Goal: Check status: Check status

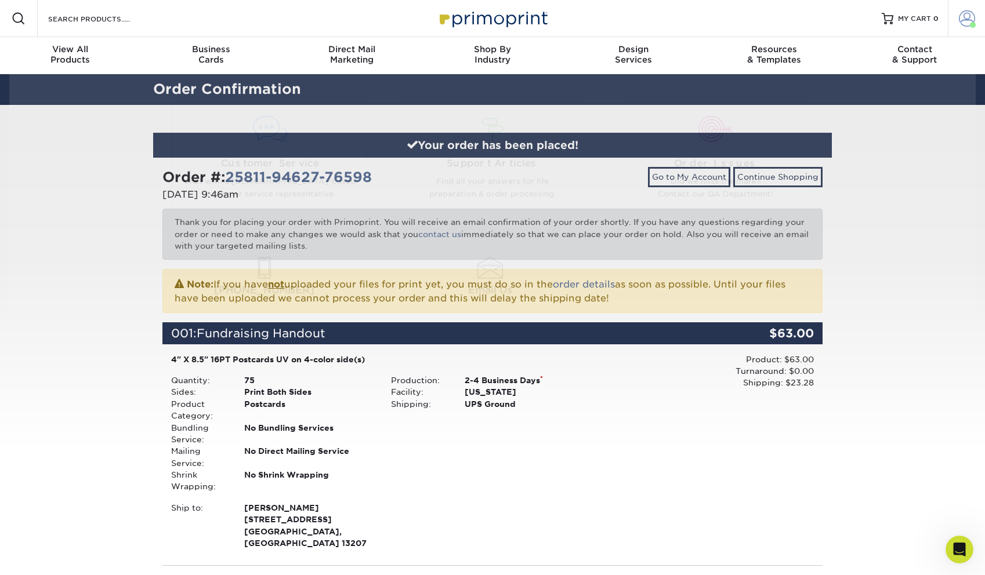
click at [968, 23] on span at bounding box center [967, 18] width 16 height 16
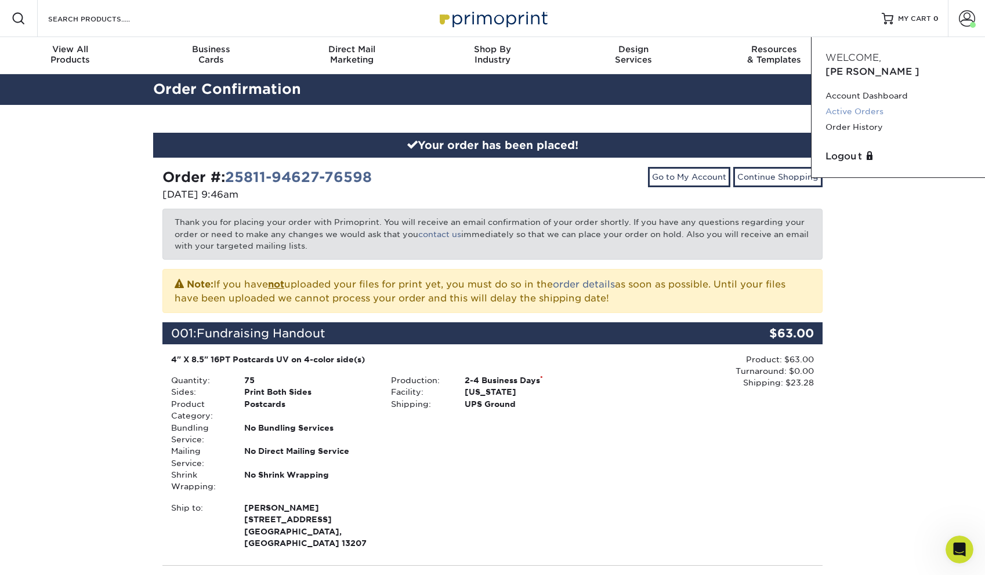
click at [857, 104] on link "Active Orders" at bounding box center [898, 112] width 146 height 16
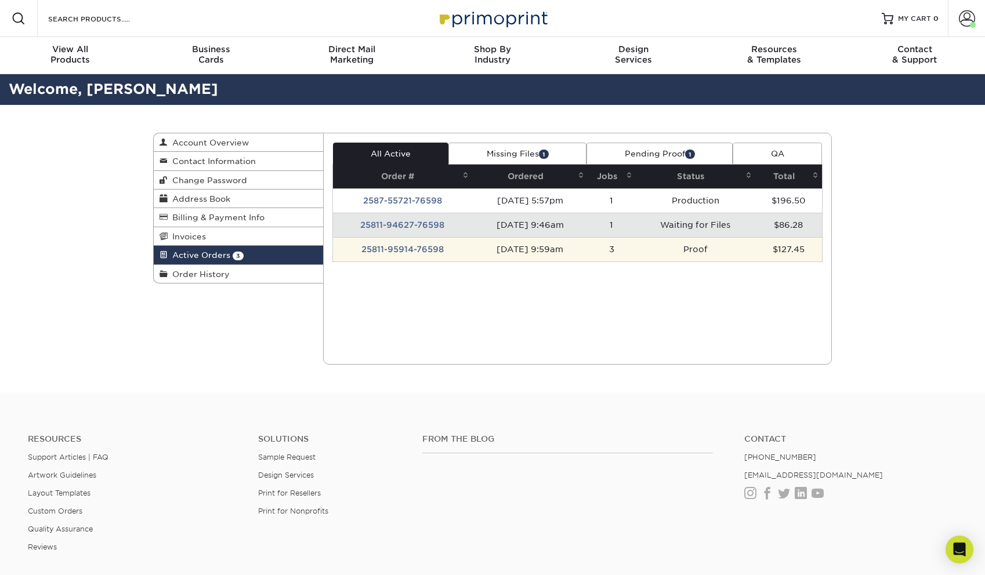
click at [692, 252] on td "Proof" at bounding box center [695, 249] width 119 height 24
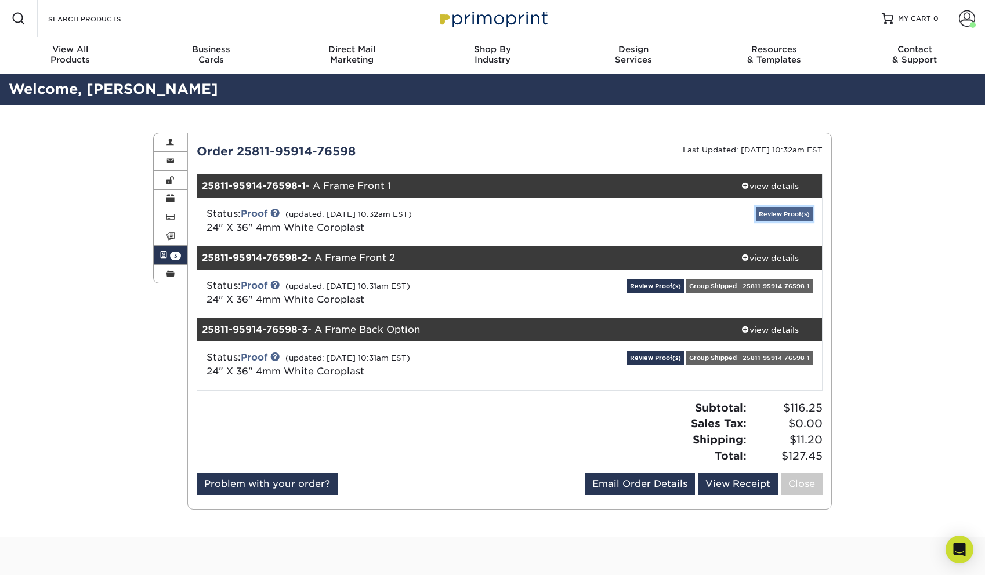
click at [792, 209] on link "Review Proof(s)" at bounding box center [784, 214] width 57 height 14
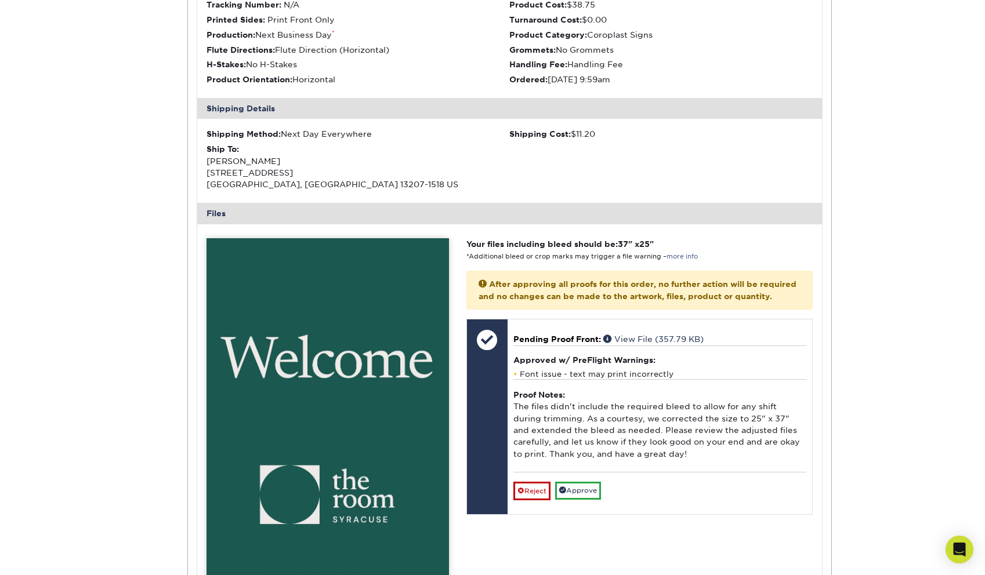
scroll to position [393, 0]
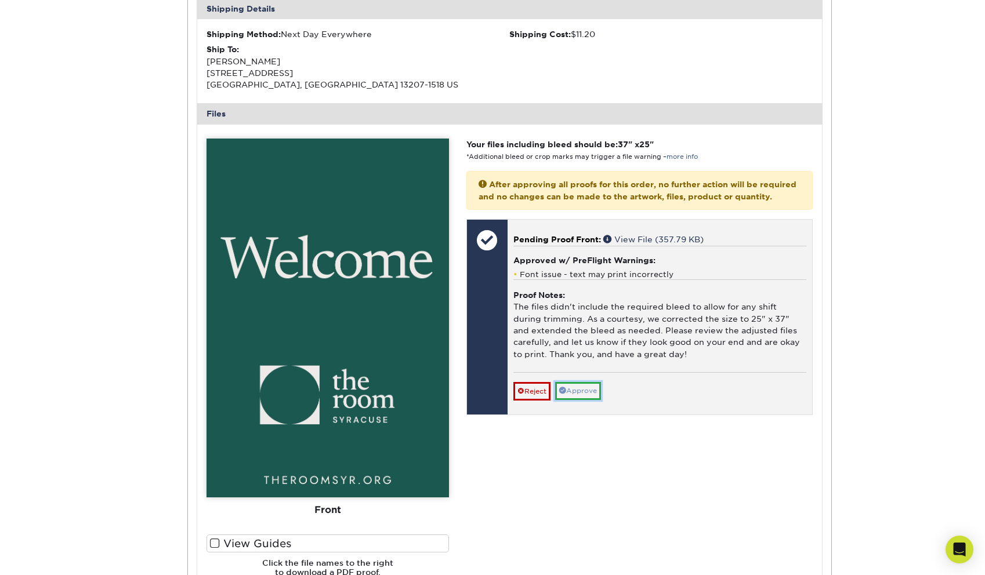
click at [586, 400] on link "Approve" at bounding box center [578, 391] width 46 height 18
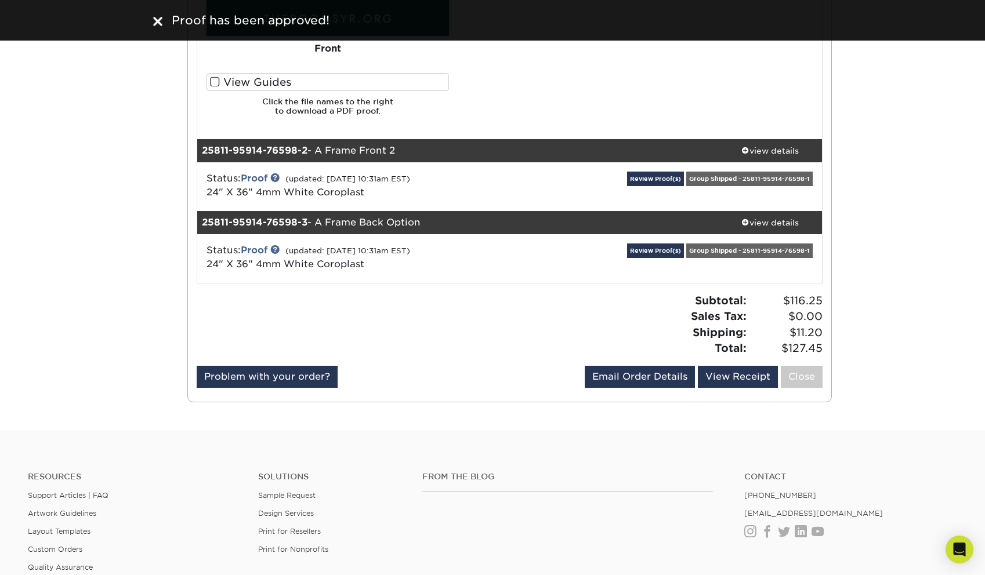
scroll to position [855, 0]
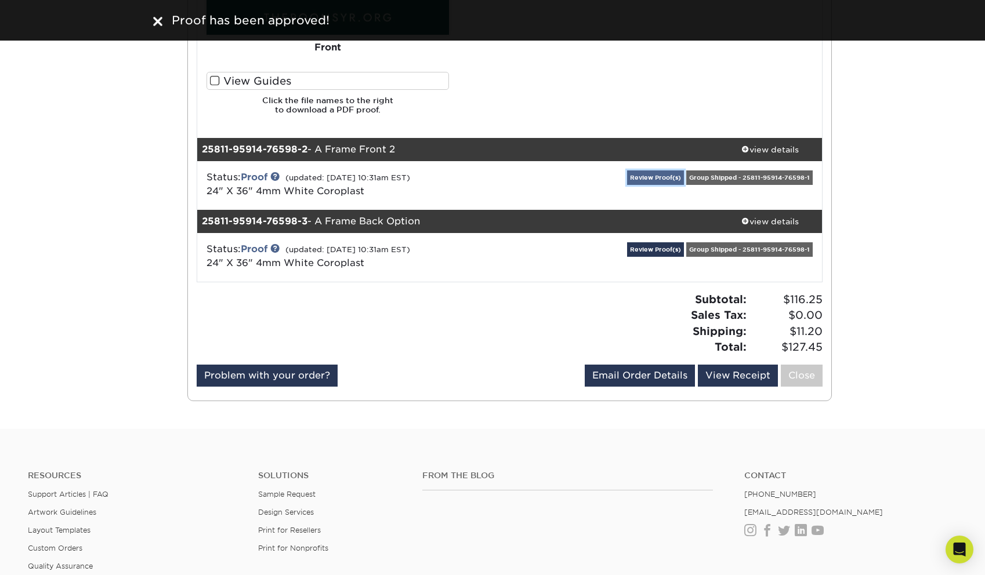
click at [647, 175] on link "Review Proof(s)" at bounding box center [655, 177] width 57 height 14
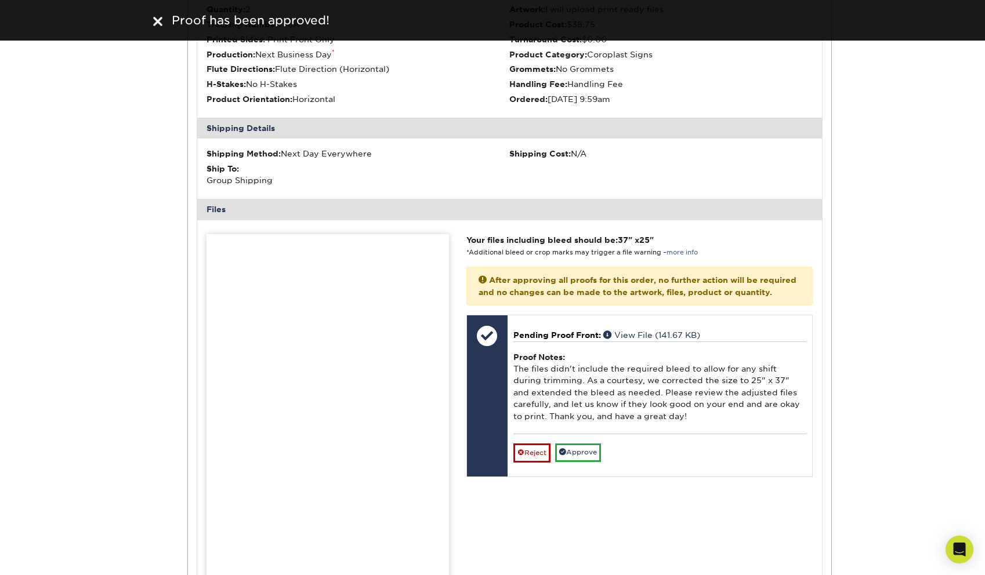
scroll to position [1119, 0]
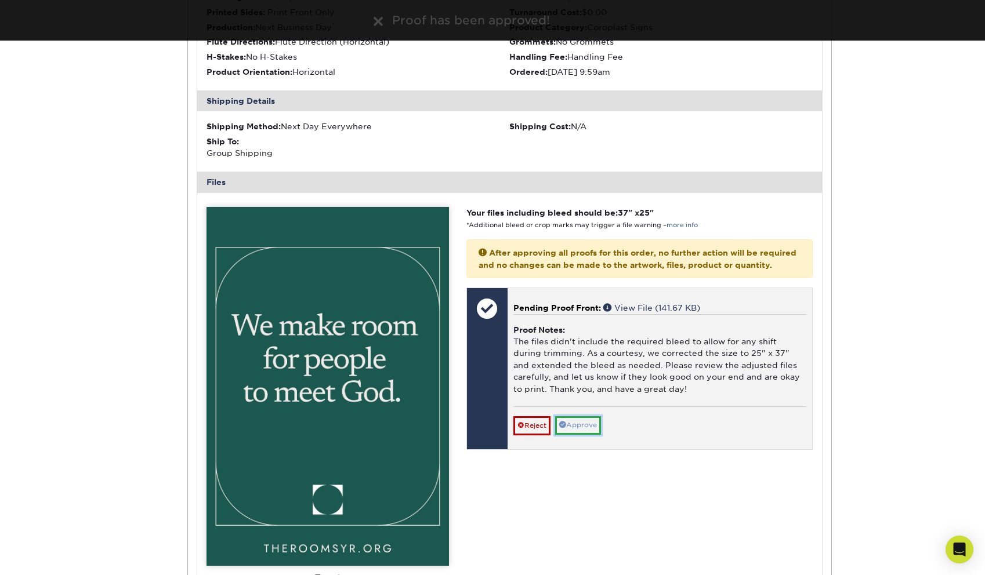
click at [586, 434] on link "Approve" at bounding box center [578, 425] width 46 height 18
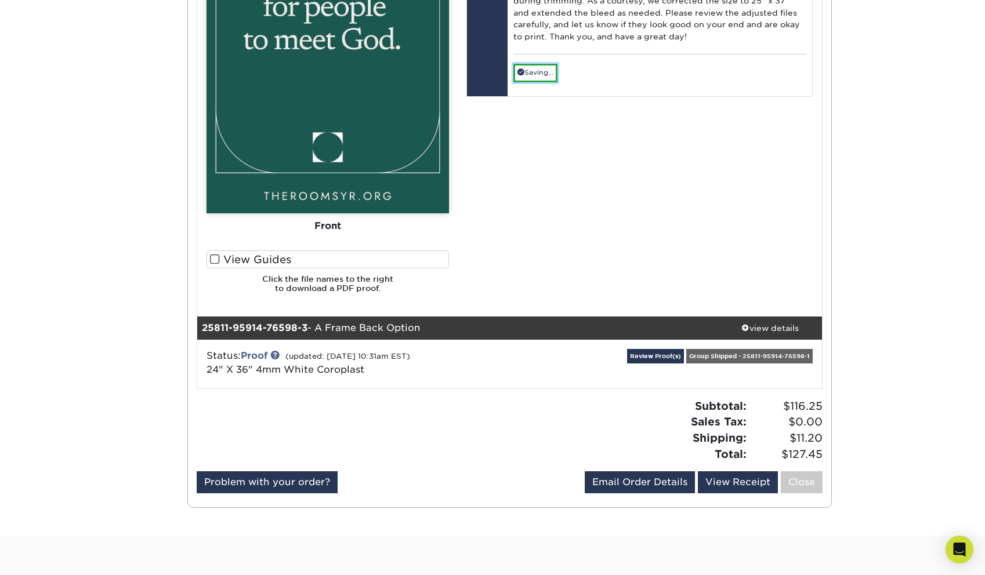
scroll to position [1489, 0]
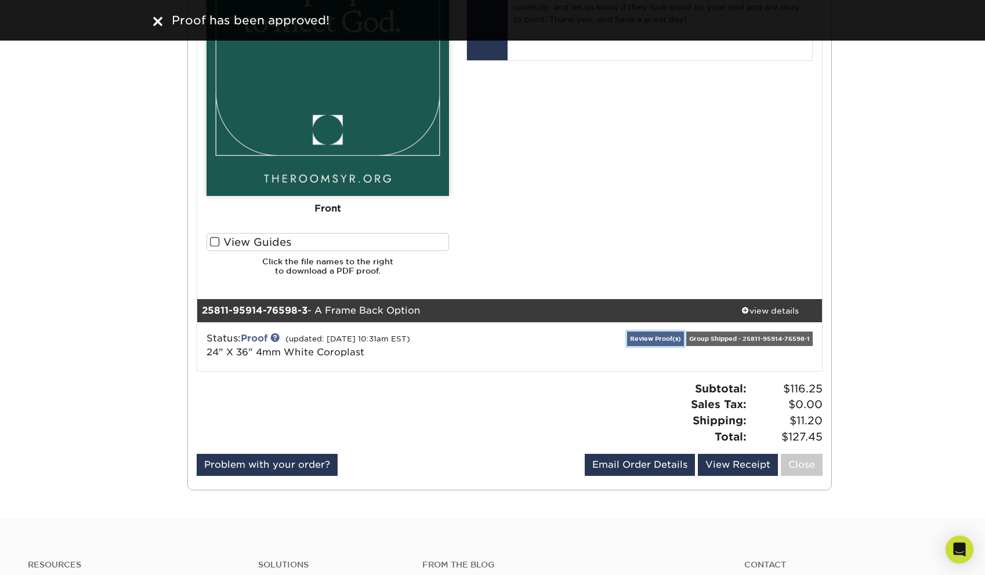
click at [666, 336] on link "Review Proof(s)" at bounding box center [655, 339] width 57 height 14
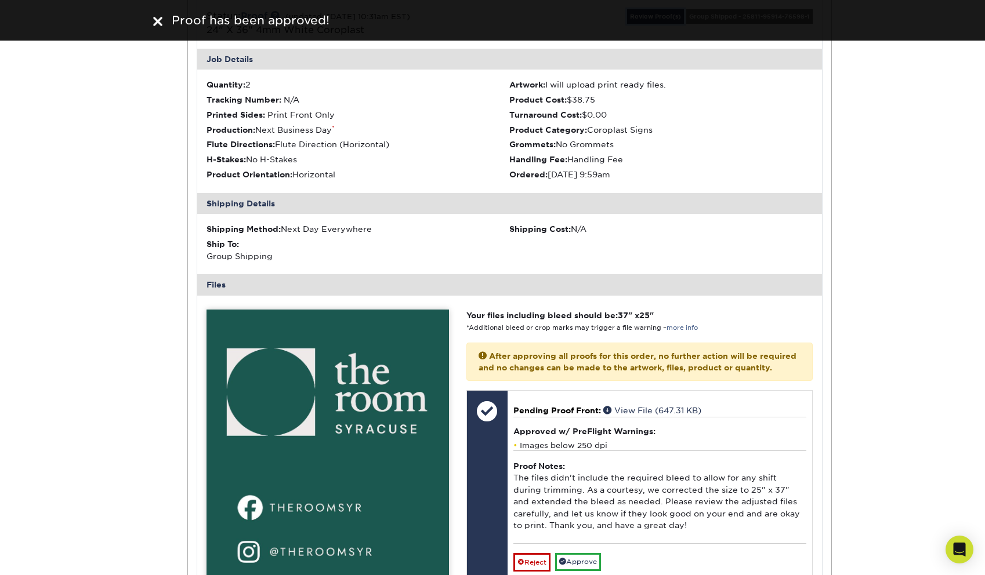
scroll to position [1993, 0]
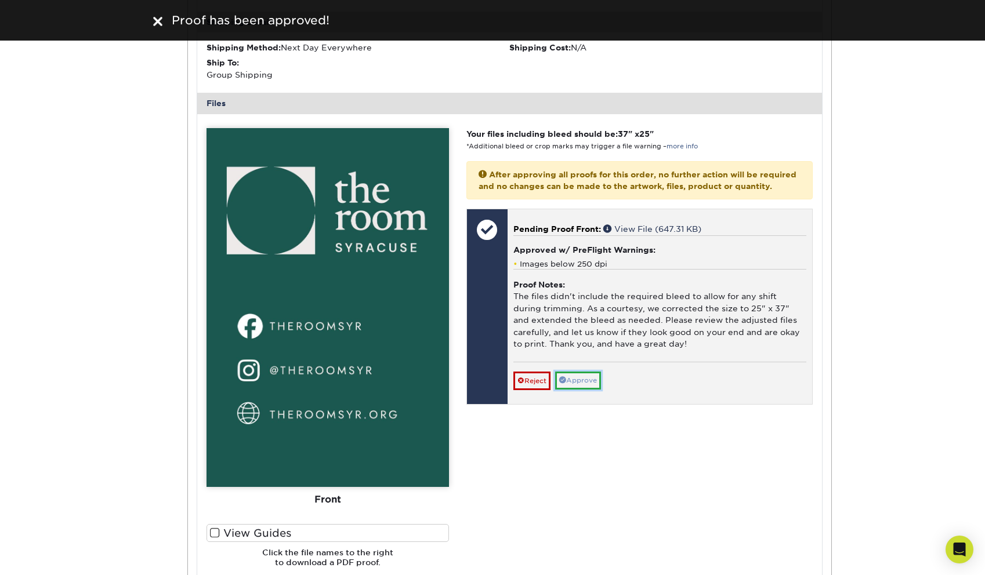
click at [591, 390] on link "Approve" at bounding box center [578, 381] width 46 height 18
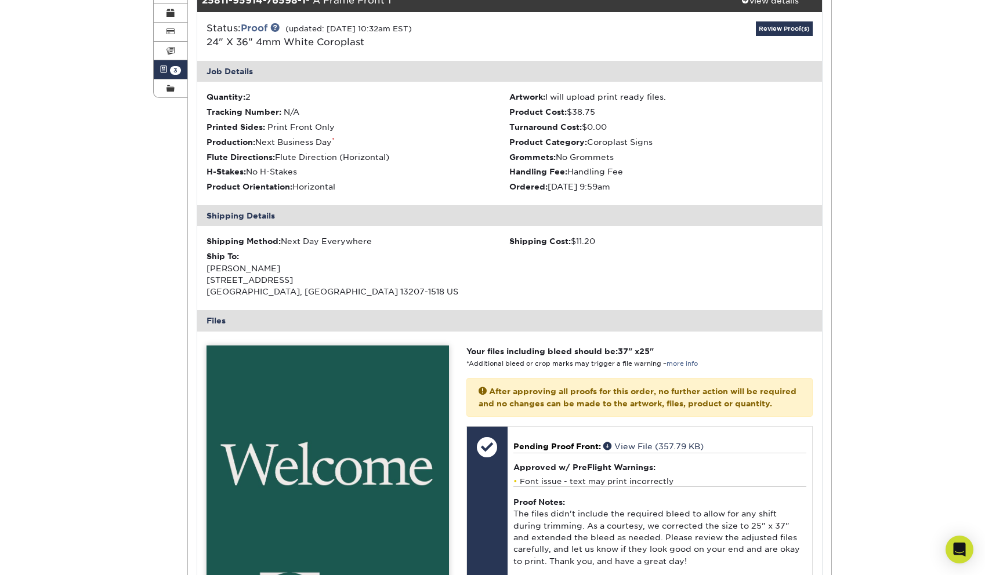
scroll to position [0, 0]
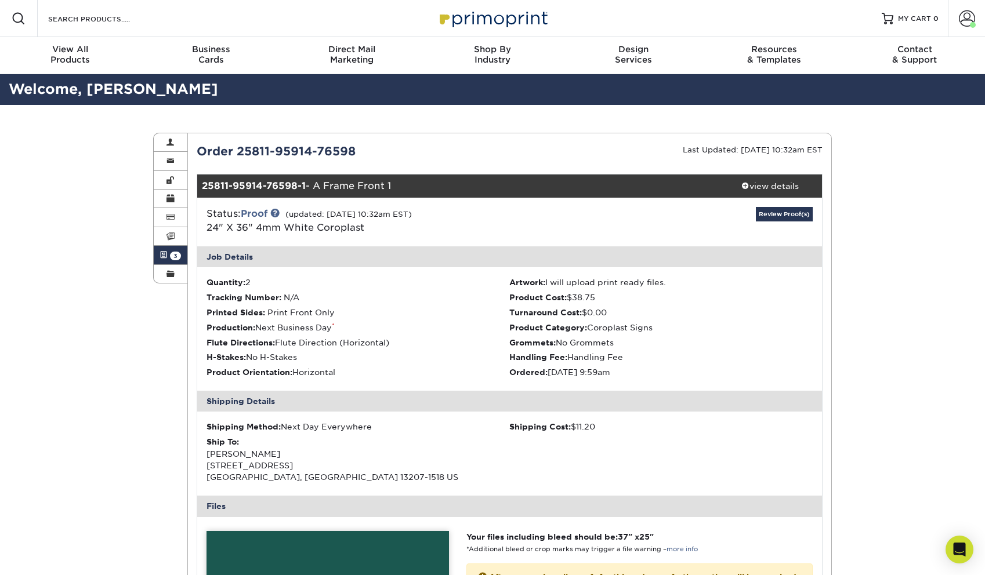
click at [170, 249] on link "Active Orders 3" at bounding box center [171, 255] width 34 height 19
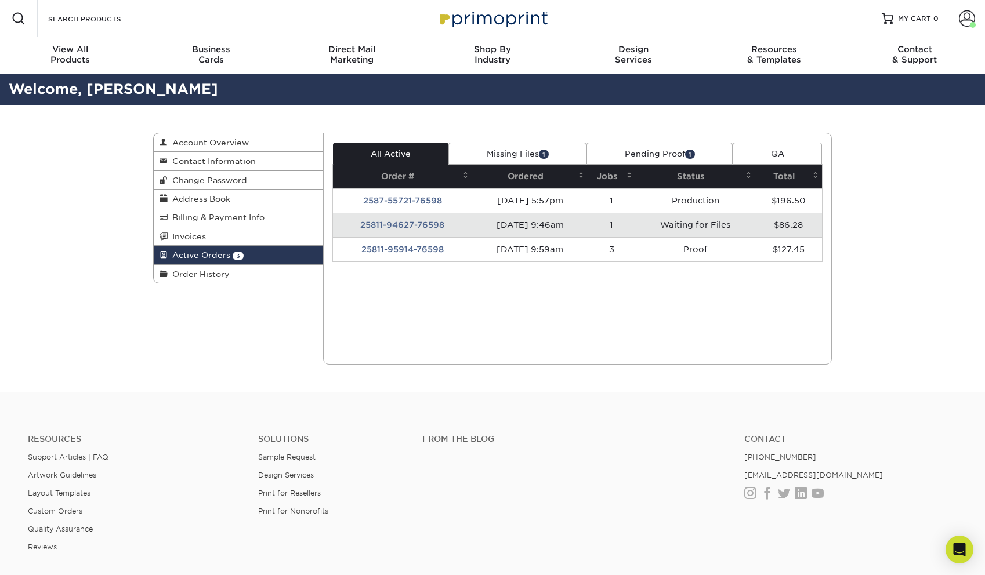
click at [915, 193] on div "Active Orders Account Overview Contact Information Change Password Address Book…" at bounding box center [492, 249] width 985 height 288
